Goal: Information Seeking & Learning: Learn about a topic

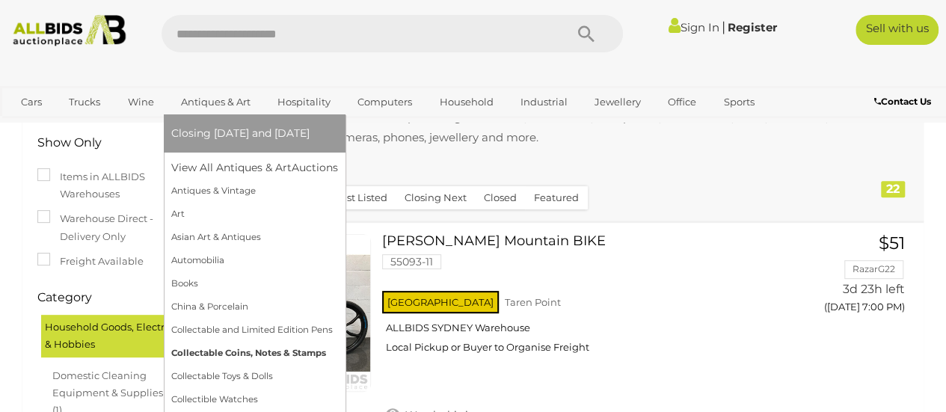
scroll to position [180, 0]
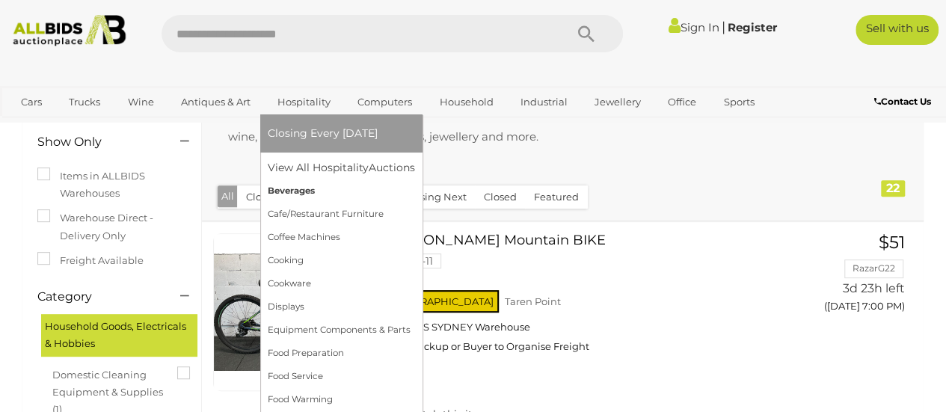
click at [302, 191] on link "Beverages" at bounding box center [341, 191] width 147 height 23
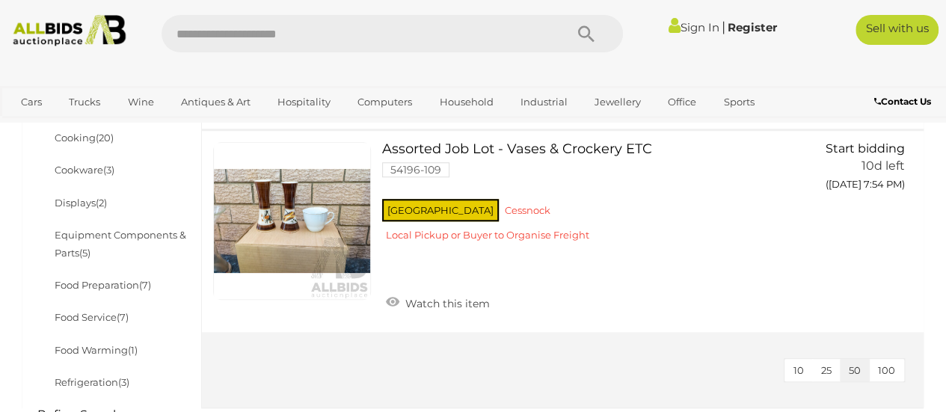
scroll to position [517, 0]
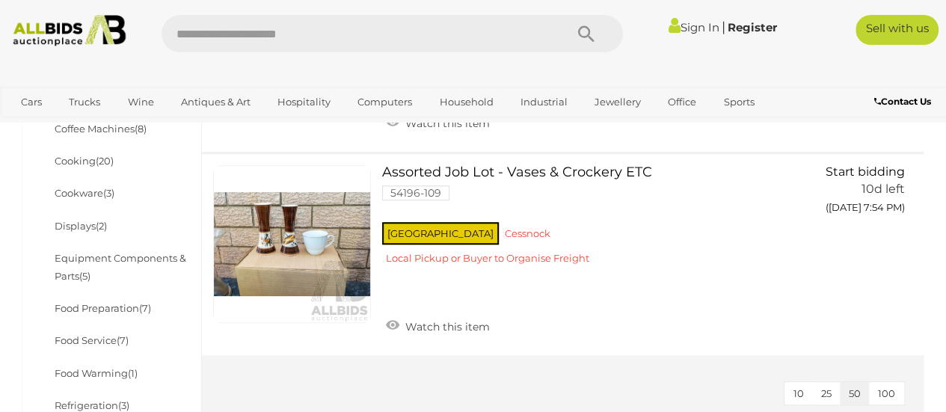
click at [887, 388] on span "100" at bounding box center [886, 394] width 17 height 12
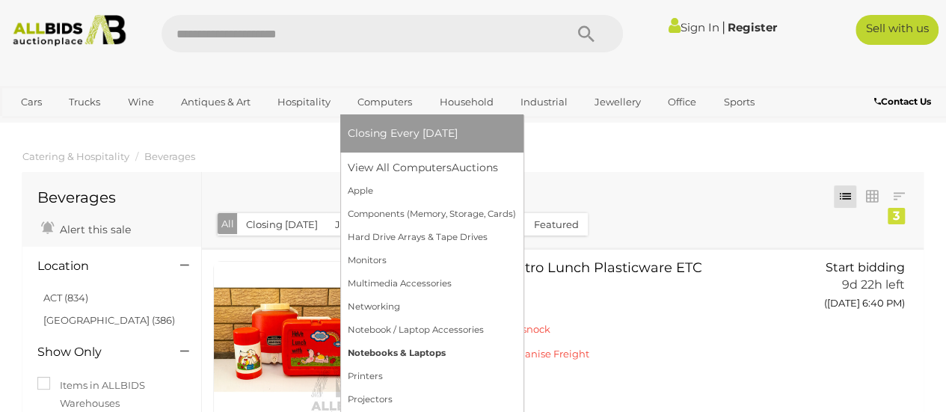
click at [364, 349] on link "Notebooks & Laptops" at bounding box center [432, 353] width 168 height 23
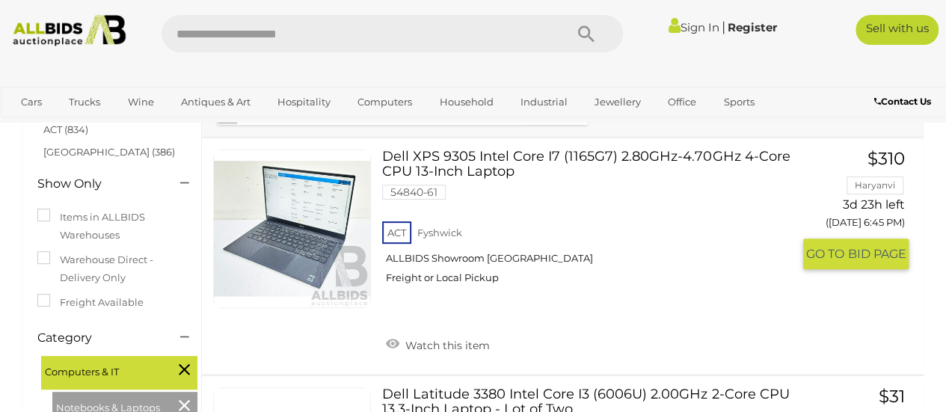
scroll to position [22, 0]
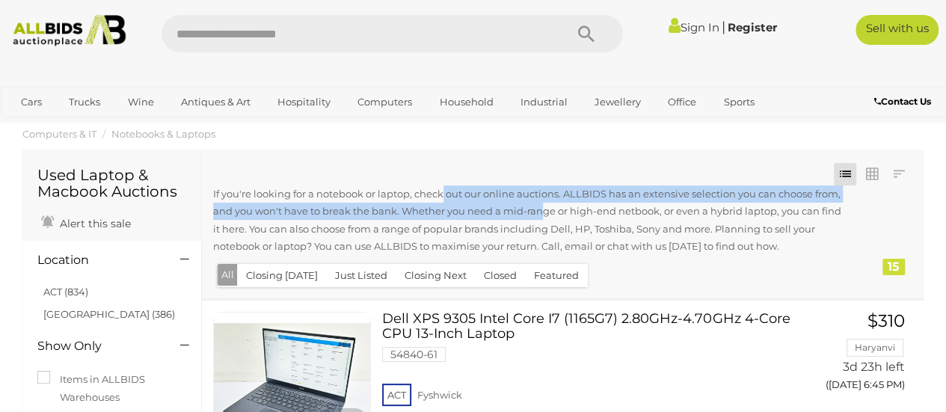
drag, startPoint x: 0, startPoint y: 0, endPoint x: 412, endPoint y: 212, distance: 463.8
click at [412, 212] on div "Closing First Closing Last Lowest Bid Highest Bid Item Name A-Z Item Name Z-A A…" at bounding box center [563, 225] width 722 height 150
click at [412, 212] on div "If you're looking for a notebook or laptop, check out our online auctions. ALLB…" at bounding box center [533, 223] width 641 height 74
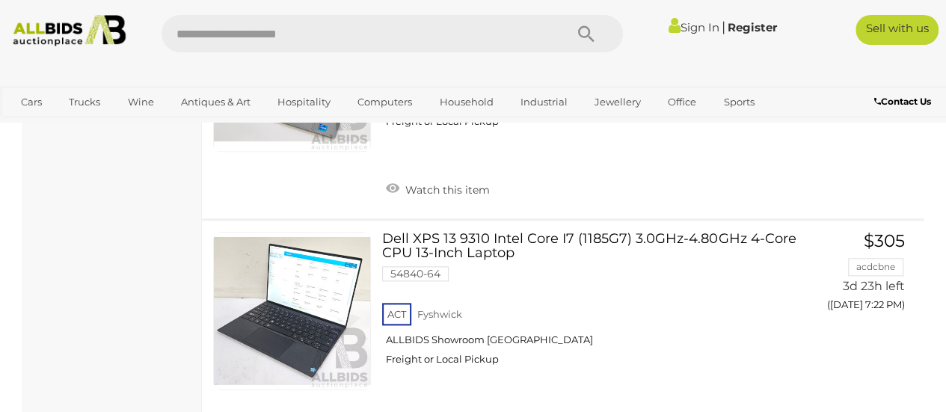
scroll to position [823, 0]
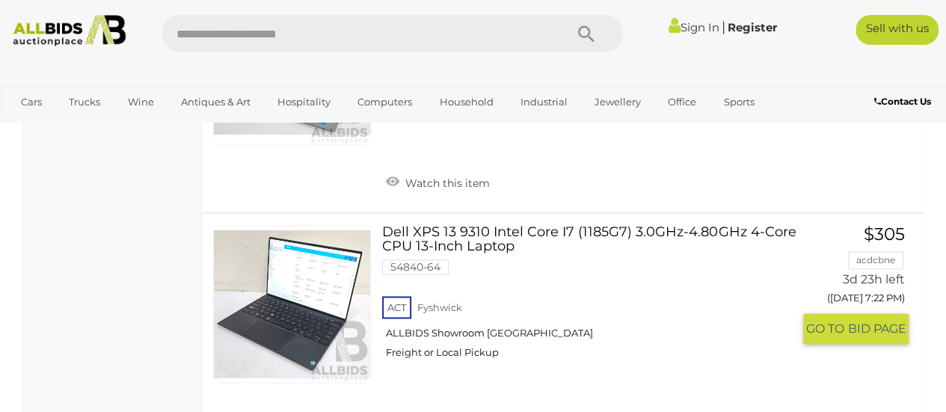
click at [523, 228] on link "Dell XPS 13 9310 Intel Core I7 (1185G7) 3.0GHz-4.80GHz 4-Core CPU 13-Inch Lapto…" at bounding box center [593, 298] width 399 height 146
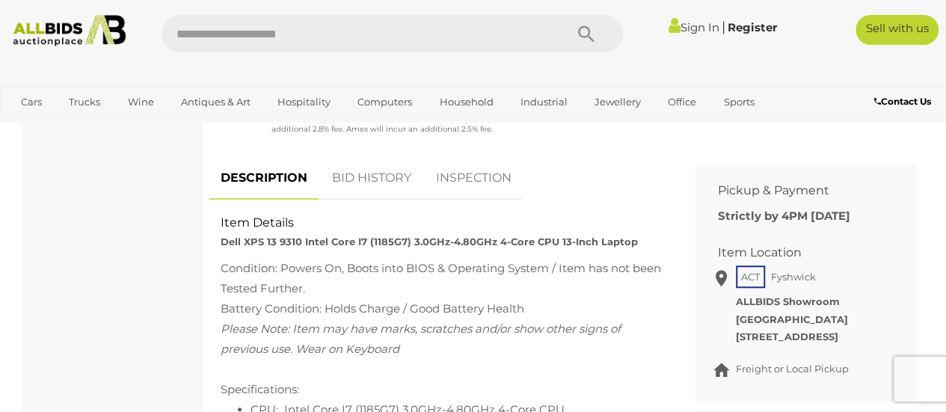
scroll to position [581, 0]
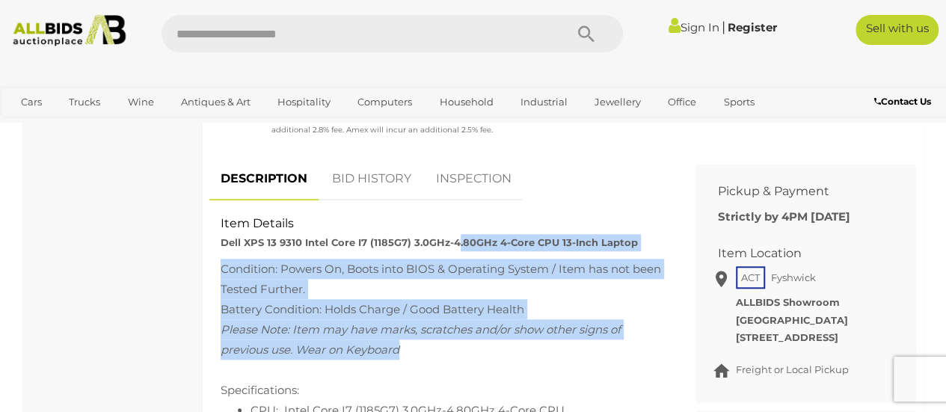
drag, startPoint x: 454, startPoint y: 242, endPoint x: 494, endPoint y: 355, distance: 120.4
click at [494, 215] on div "Item Details Dell XPS 13 9310 Intel Core I7 (1185G7) 3.0GHz-4.80GHz 4-Core CPU …" at bounding box center [441, 215] width 464 height 0
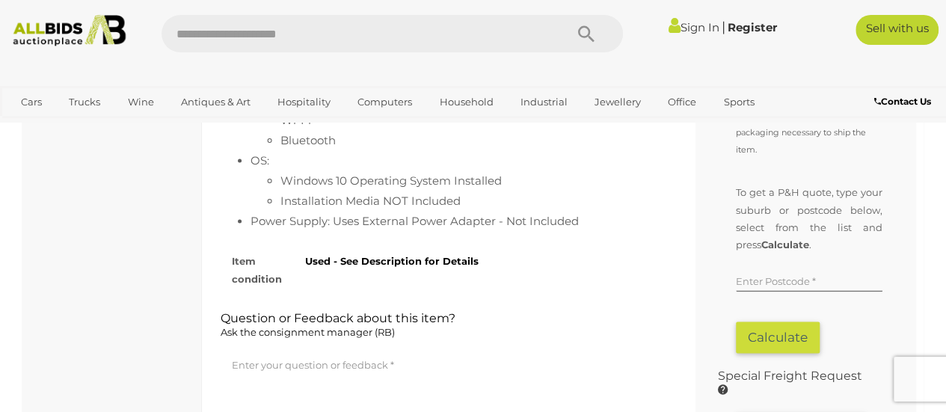
scroll to position [1035, 0]
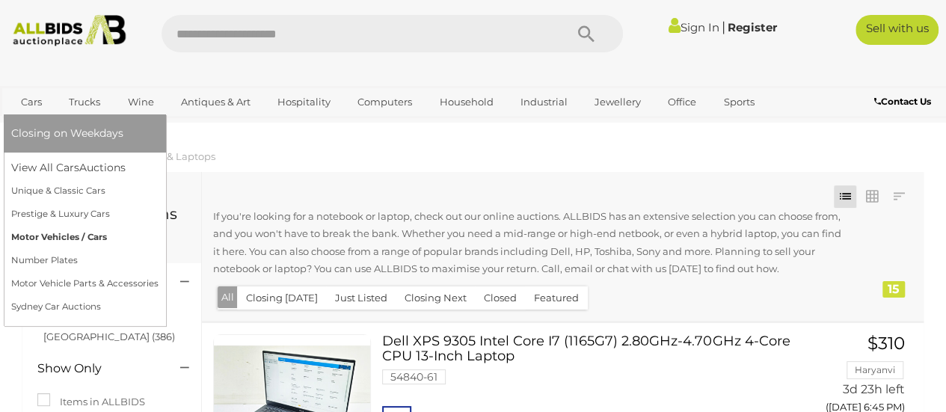
click at [80, 234] on link "Motor Vehicles / Cars" at bounding box center [84, 237] width 147 height 23
